Goal: Find specific page/section: Find specific page/section

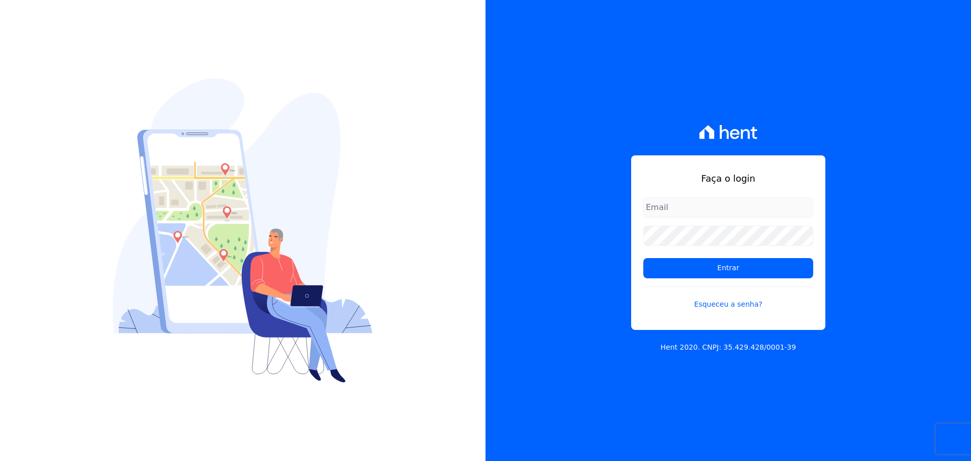
click at [750, 203] on input "email" at bounding box center [728, 207] width 170 height 20
type input "[PERSON_NAME][EMAIL_ADDRESS][DOMAIN_NAME]"
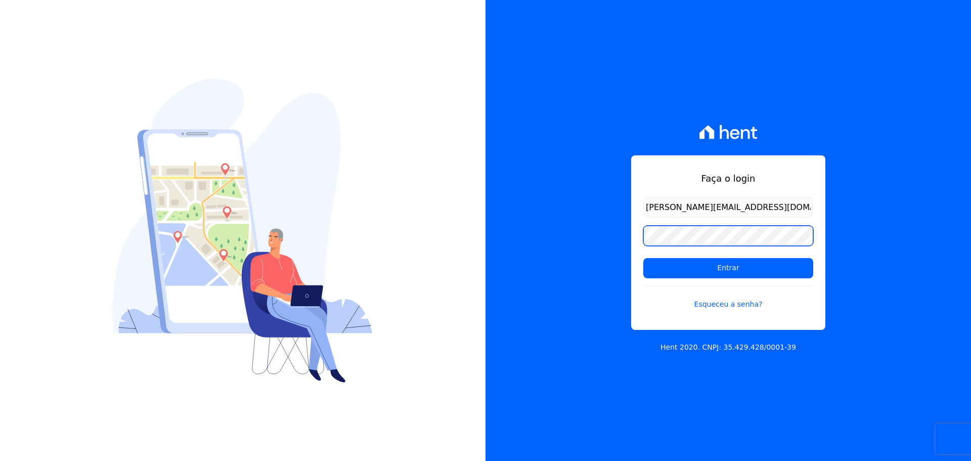
click at [643, 258] on input "Entrar" at bounding box center [728, 268] width 170 height 20
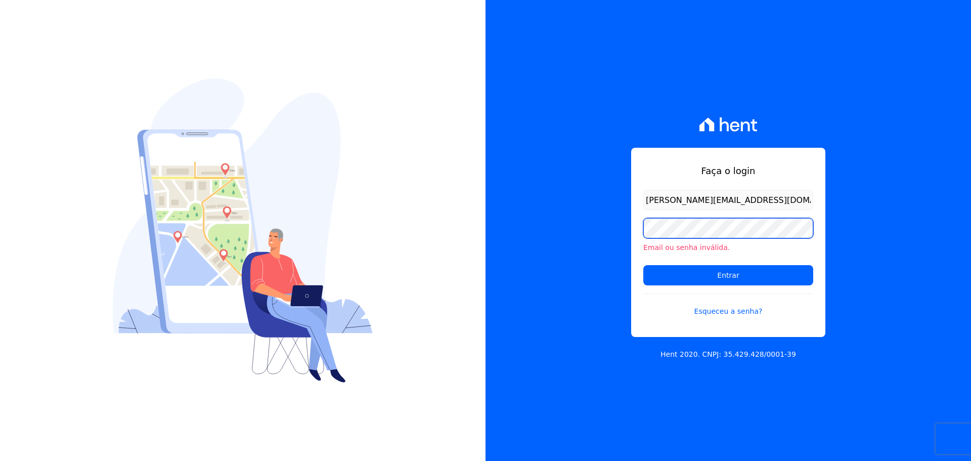
click at [643, 265] on input "Entrar" at bounding box center [728, 275] width 170 height 20
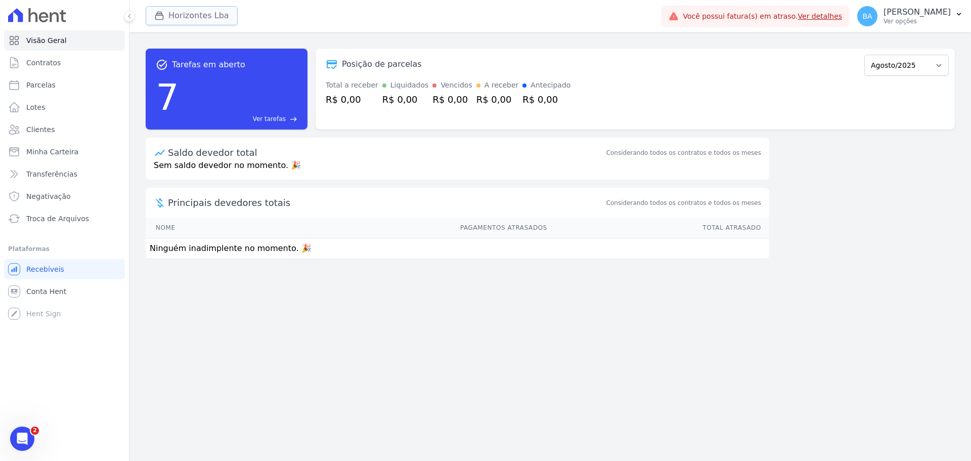
click at [177, 11] on button "Horizontes Lba" at bounding box center [192, 15] width 92 height 19
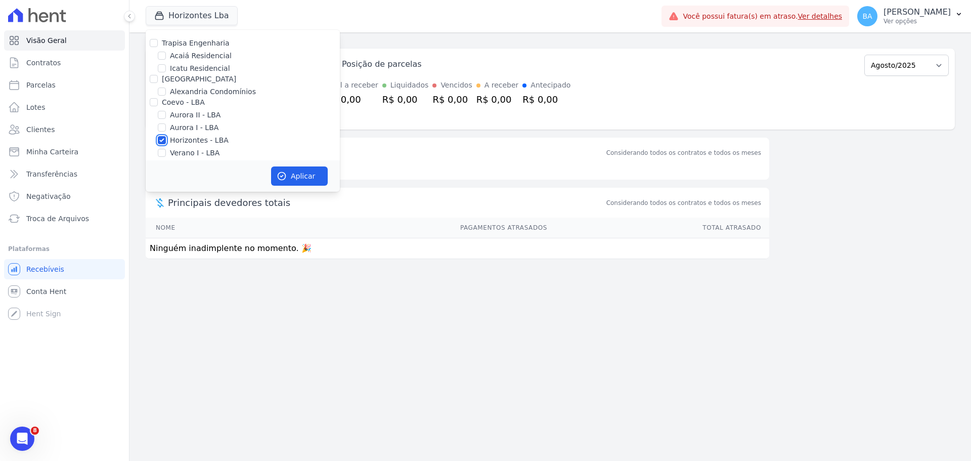
click at [163, 137] on input "Horizontes - LBA" at bounding box center [162, 140] width 8 height 8
checkbox input "false"
click at [151, 79] on input "Alexandria" at bounding box center [154, 79] width 8 height 8
checkbox input "true"
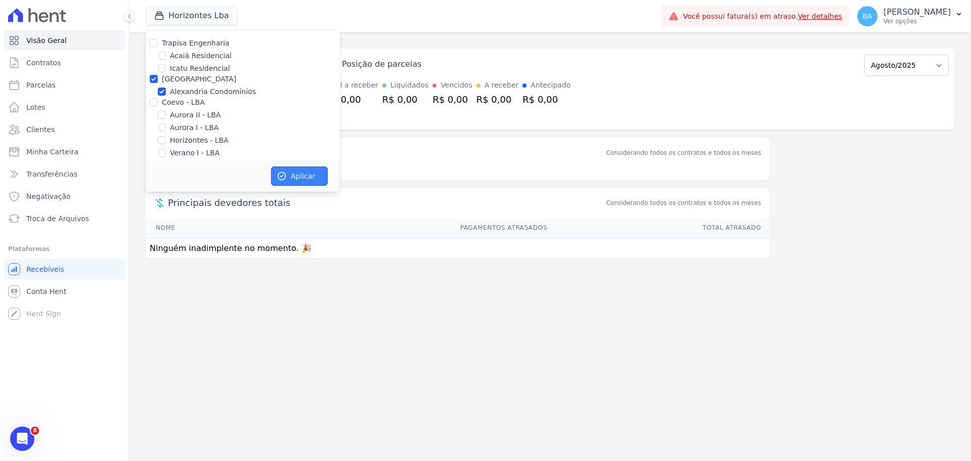
click at [288, 175] on button "Aplicar" at bounding box center [299, 175] width 57 height 19
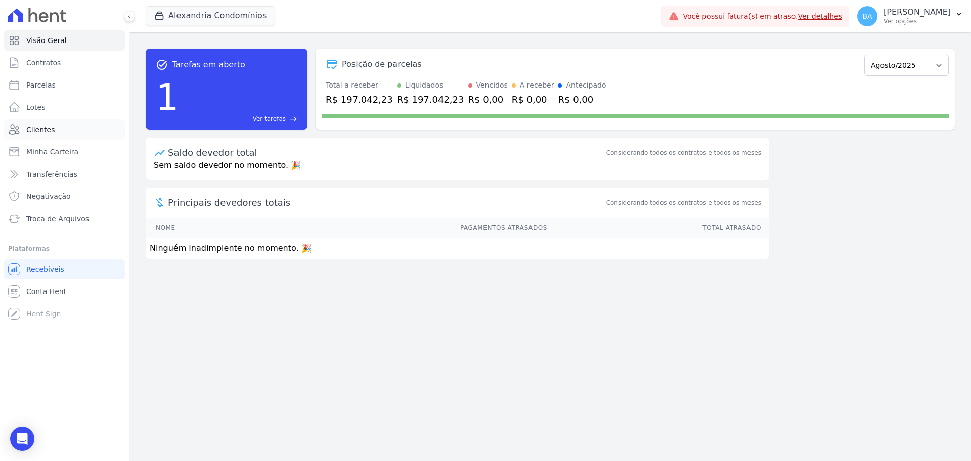
click at [73, 125] on link "Clientes" at bounding box center [64, 129] width 121 height 20
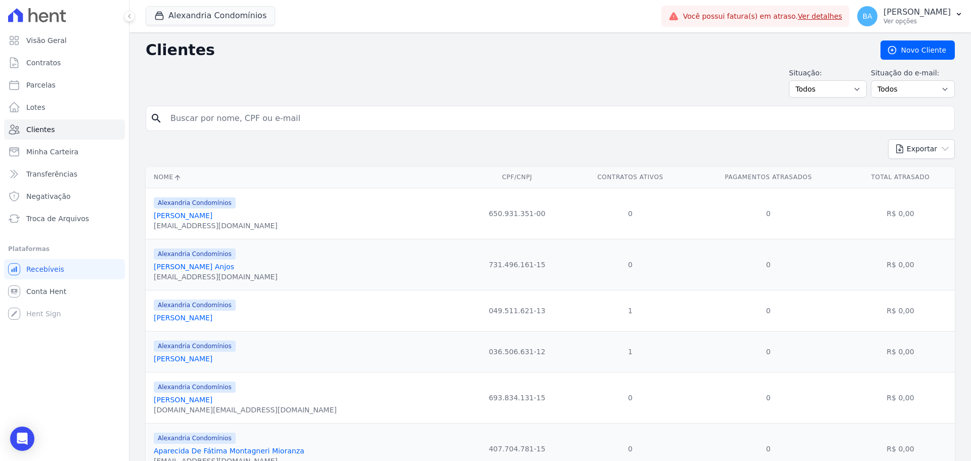
click at [257, 113] on input "search" at bounding box center [557, 118] width 786 height 20
type input "Nilson Jacob Ferreira"
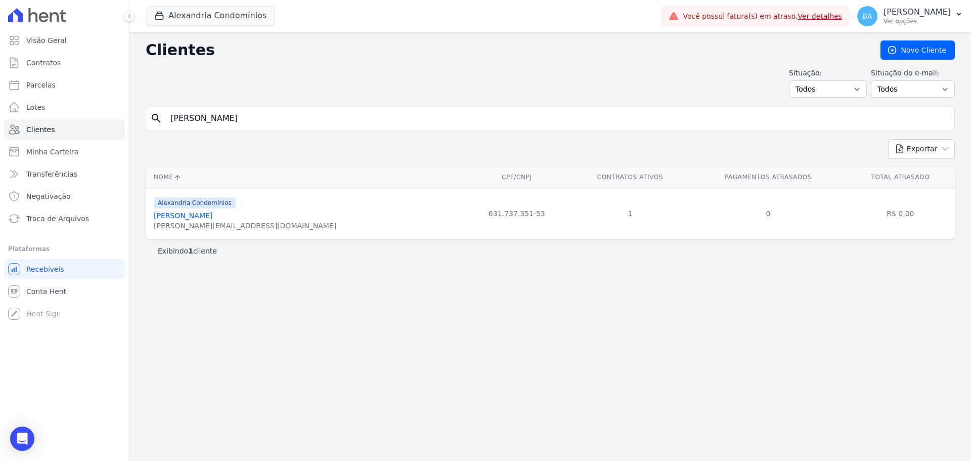
click at [202, 219] on link "Nilson Jacob Ferreira" at bounding box center [183, 215] width 59 height 8
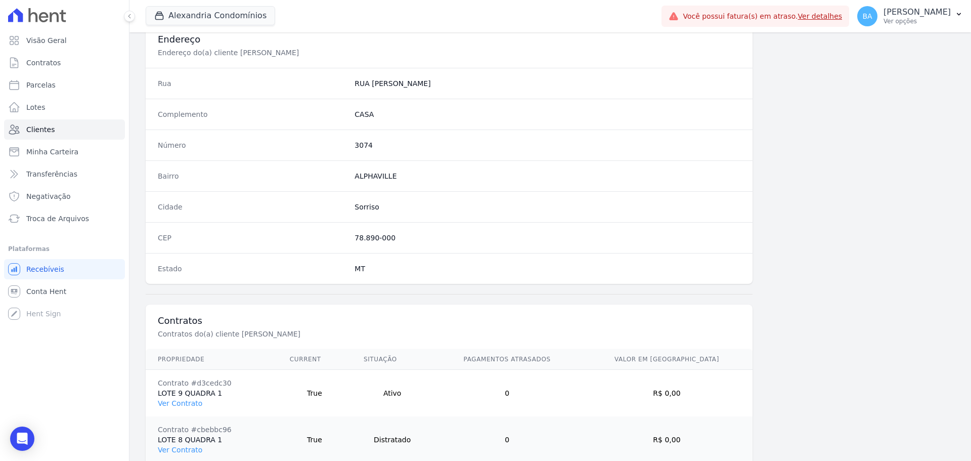
scroll to position [578, 0]
